Goal: Navigation & Orientation: Find specific page/section

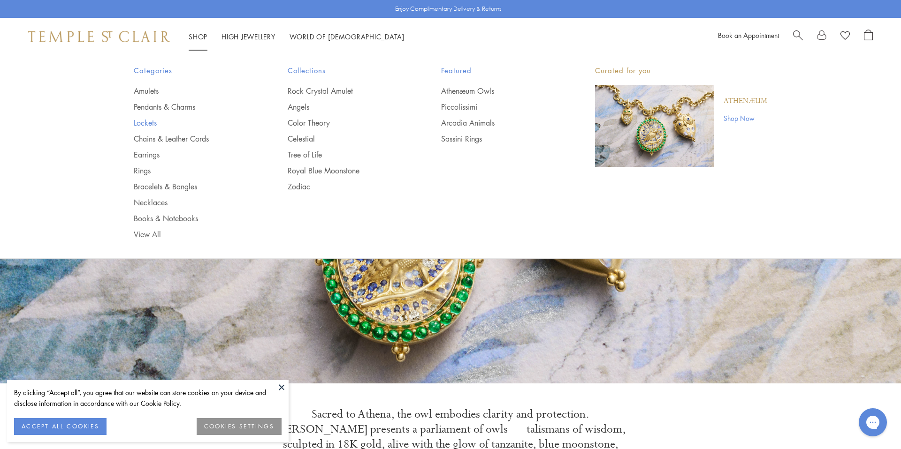
click at [145, 121] on link "Lockets" at bounding box center [192, 123] width 116 height 10
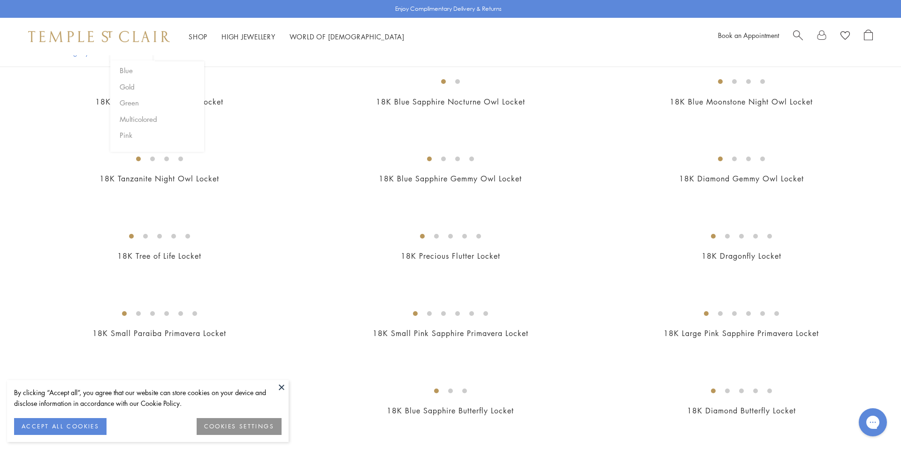
scroll to position [122, 0]
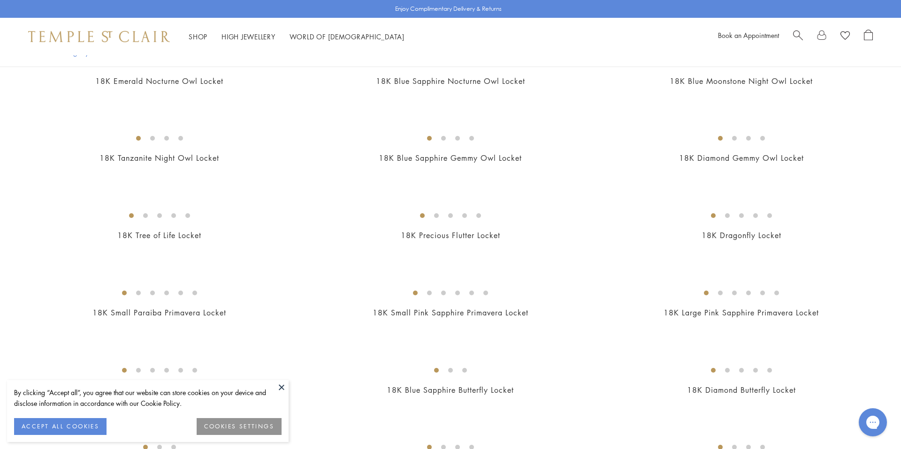
click at [283, 386] on button at bounding box center [281, 387] width 14 height 14
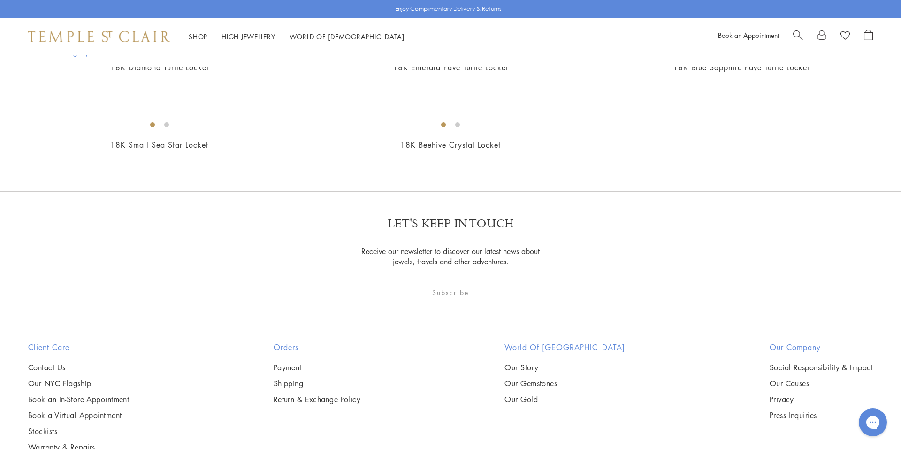
scroll to position [568, 0]
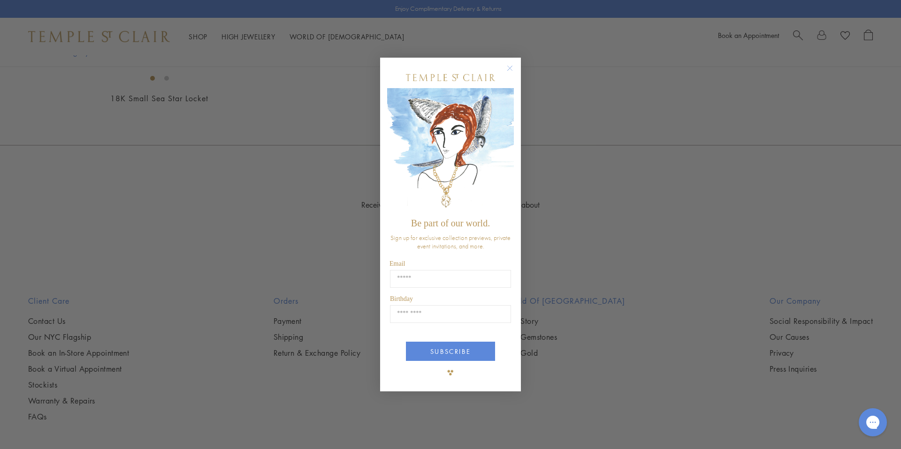
click at [510, 66] on circle "Close dialog" at bounding box center [509, 68] width 11 height 11
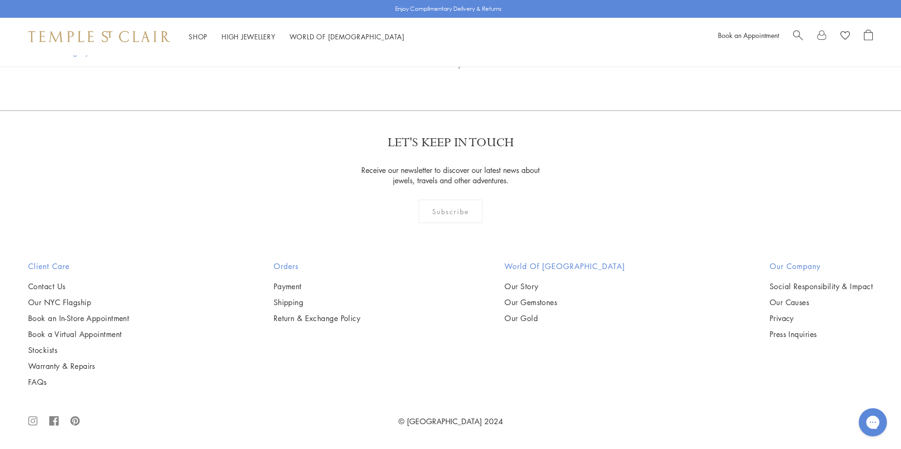
scroll to position [1410, 0]
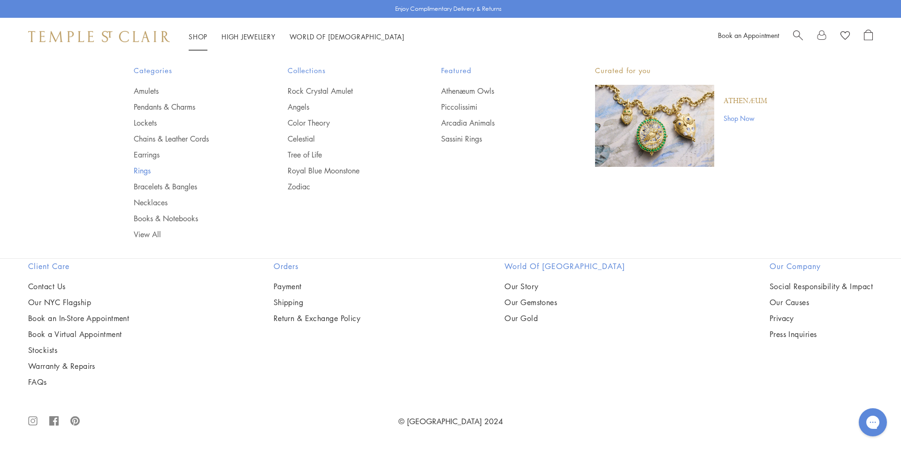
click at [141, 174] on link "Rings" at bounding box center [192, 171] width 116 height 10
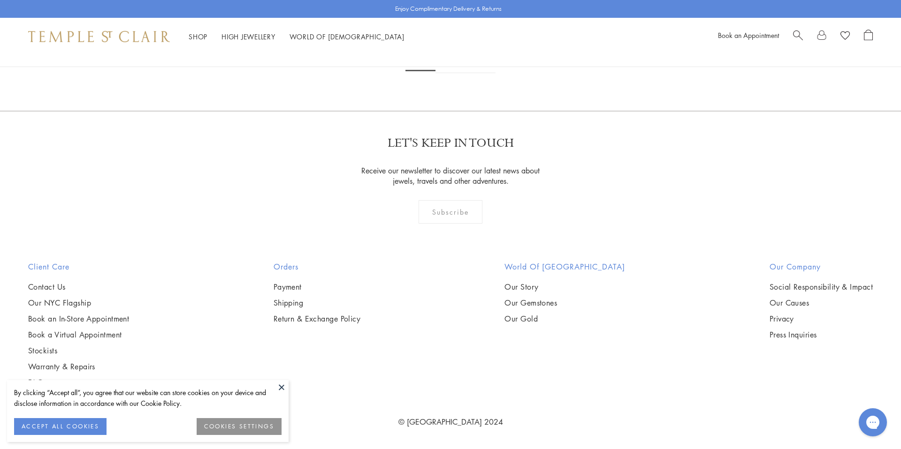
scroll to position [4483, 0]
